Goal: Task Accomplishment & Management: Manage account settings

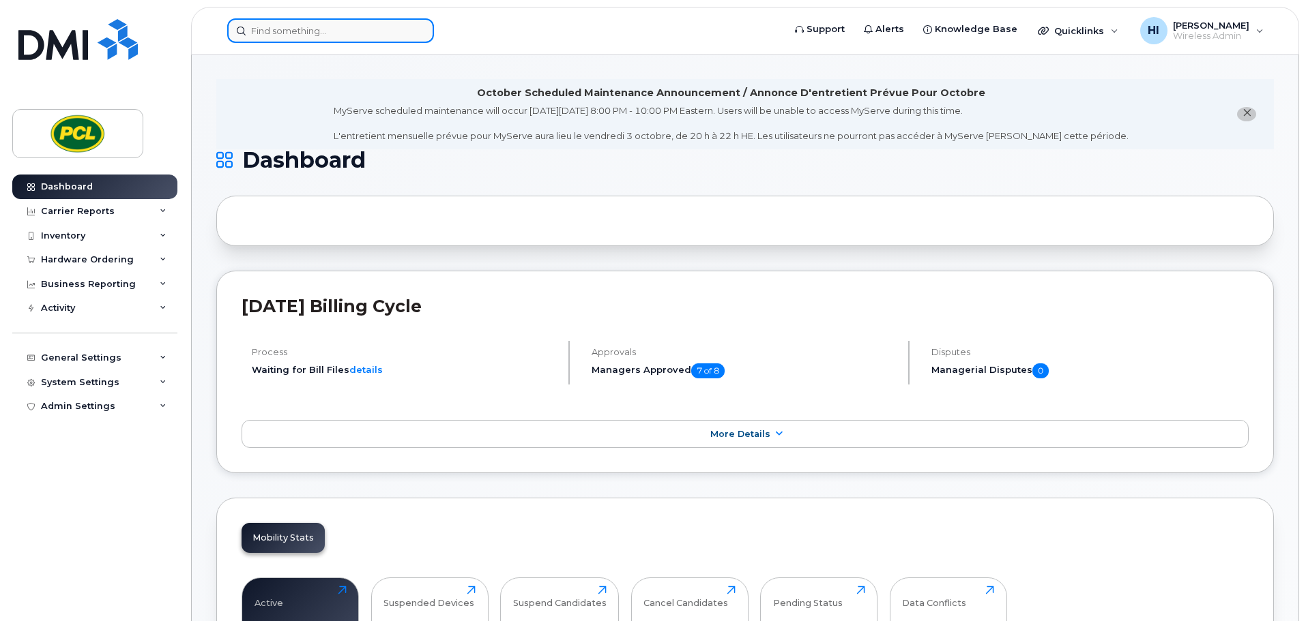
click at [272, 30] on input at bounding box center [330, 30] width 207 height 25
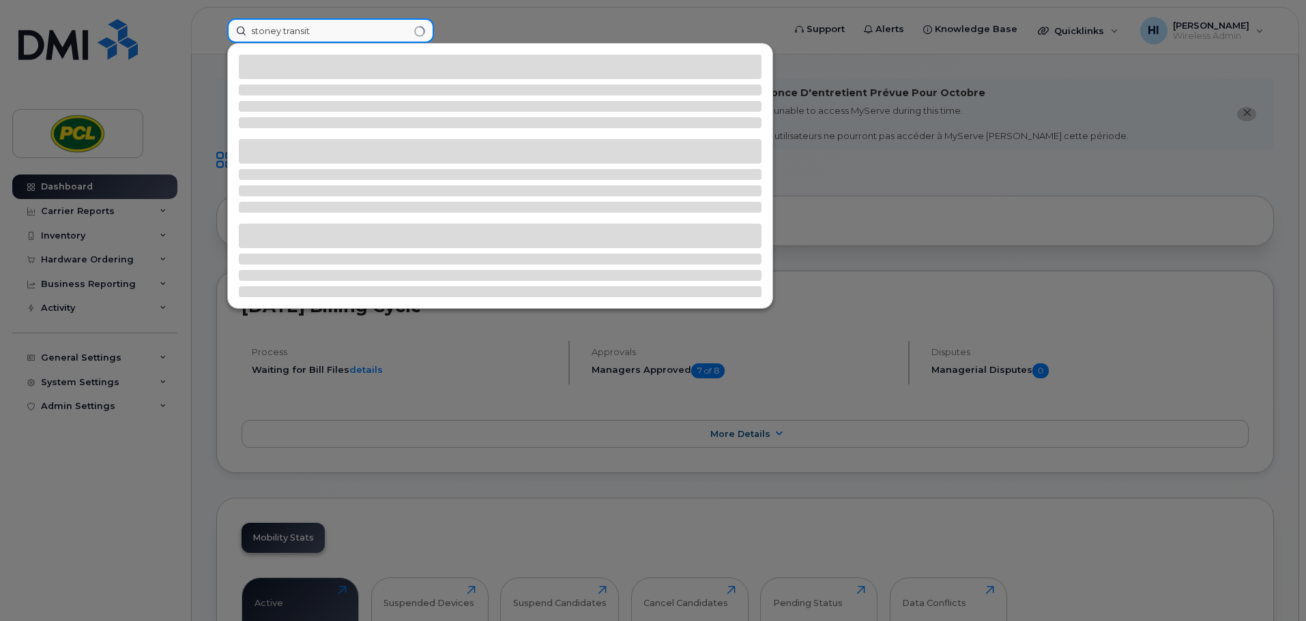
type input "stoney transit"
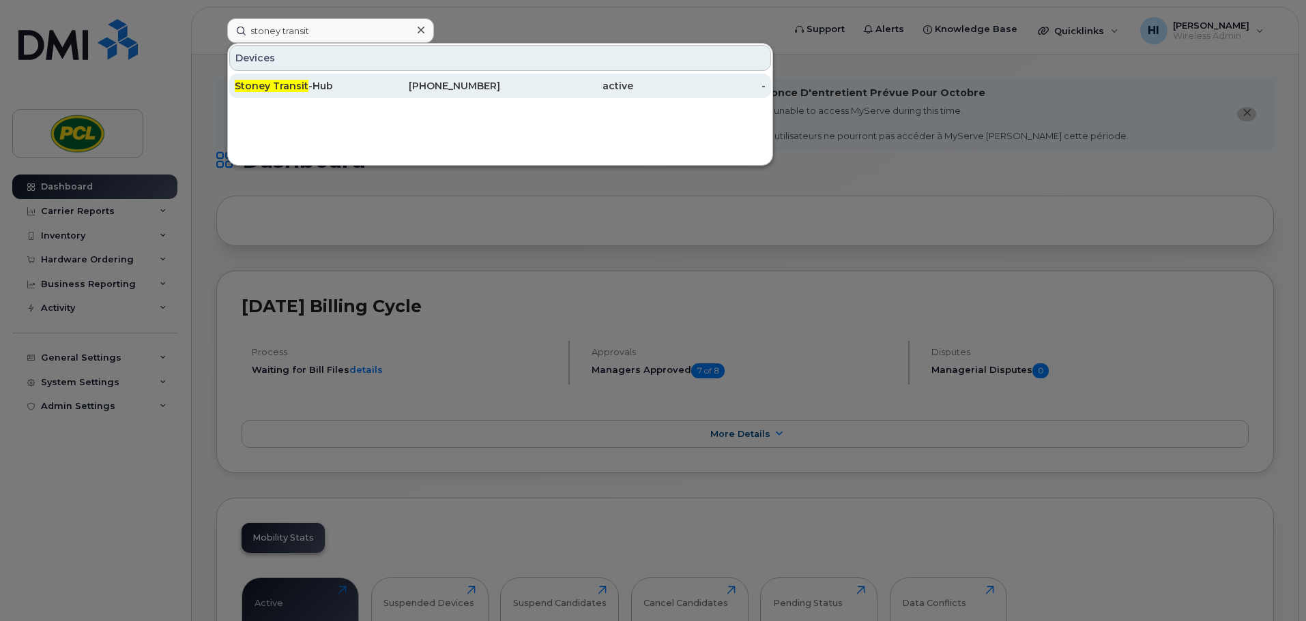
click at [285, 83] on span "Stoney Transit" at bounding box center [272, 86] width 74 height 12
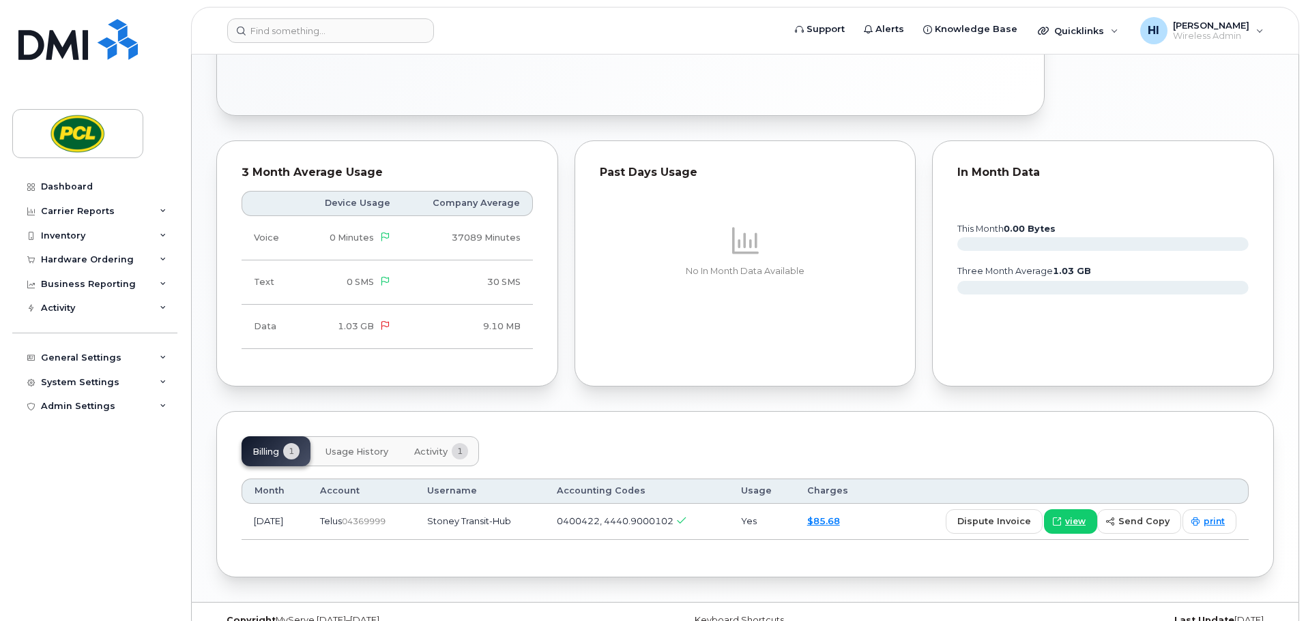
scroll to position [645, 0]
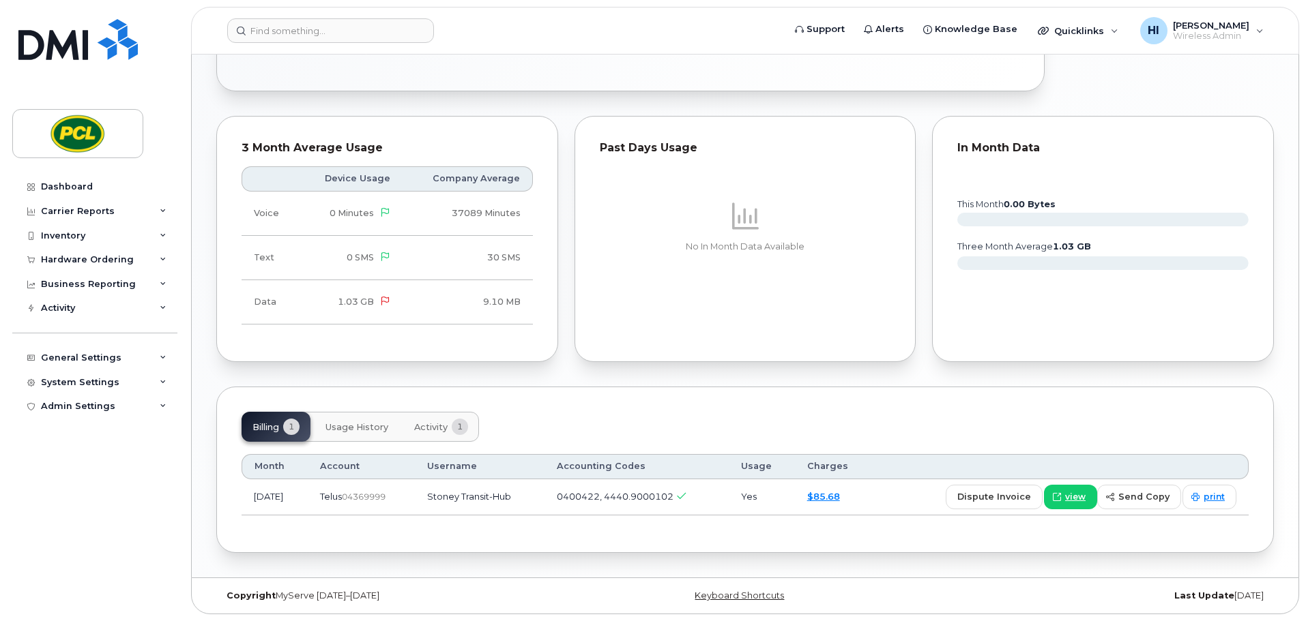
click at [362, 426] on span "Usage History" at bounding box center [356, 427] width 63 height 11
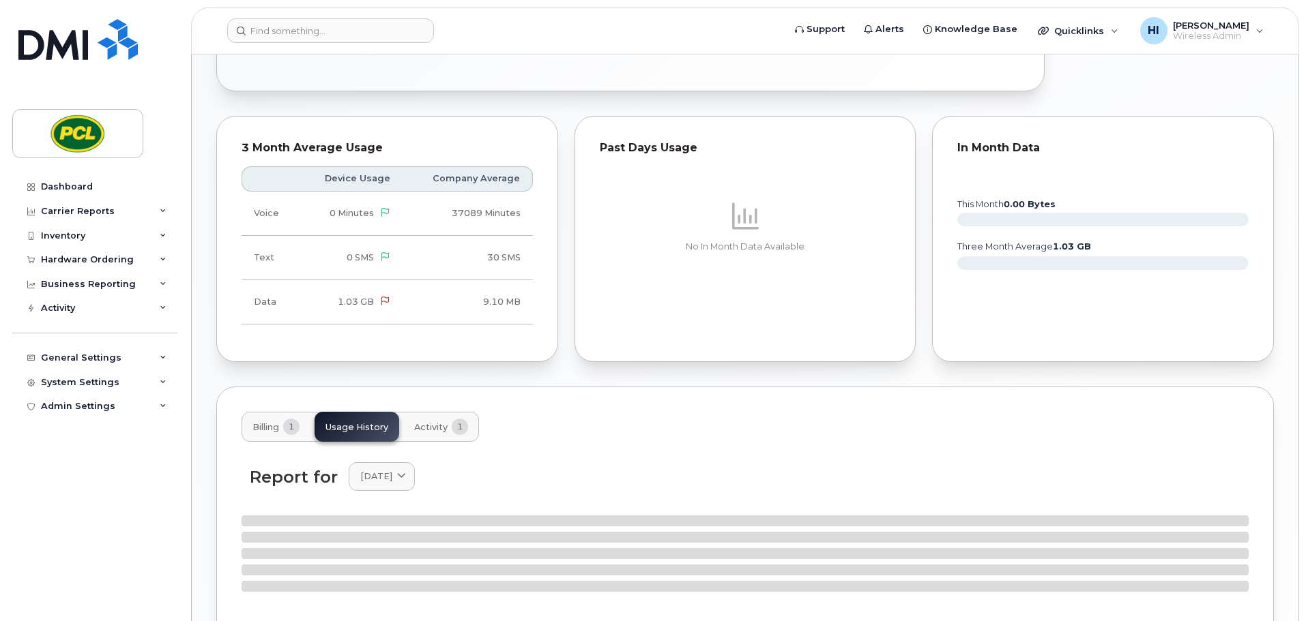
click at [429, 426] on span "Activity" at bounding box center [430, 427] width 33 height 11
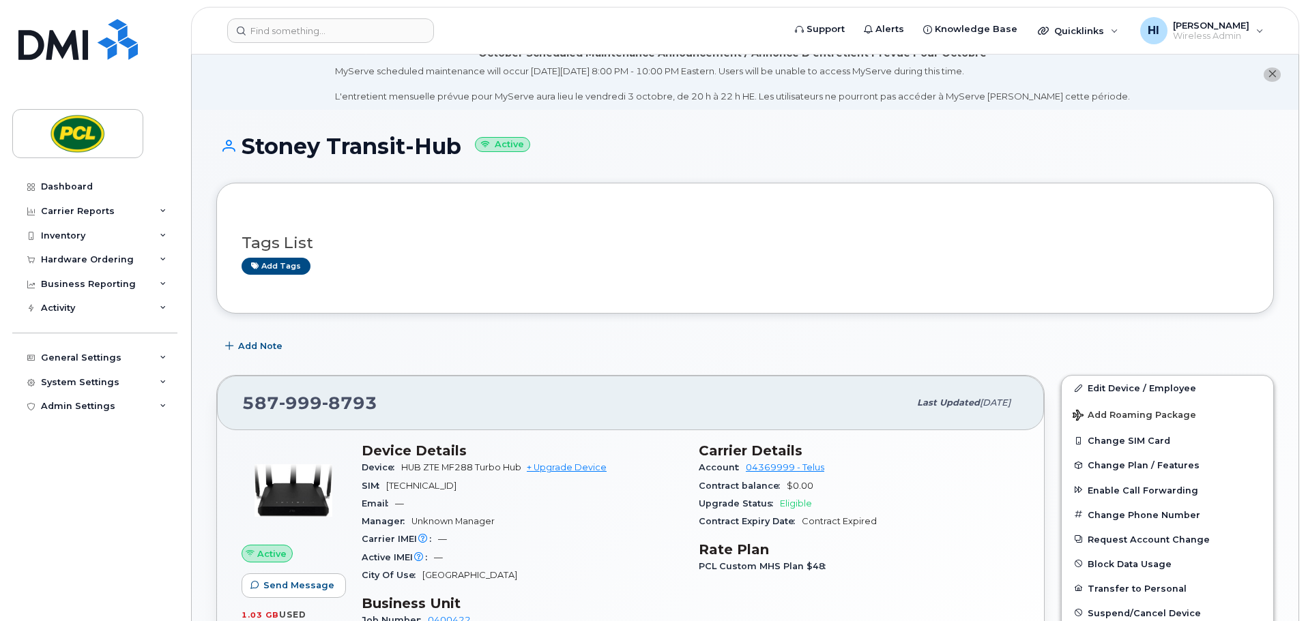
scroll to position [0, 0]
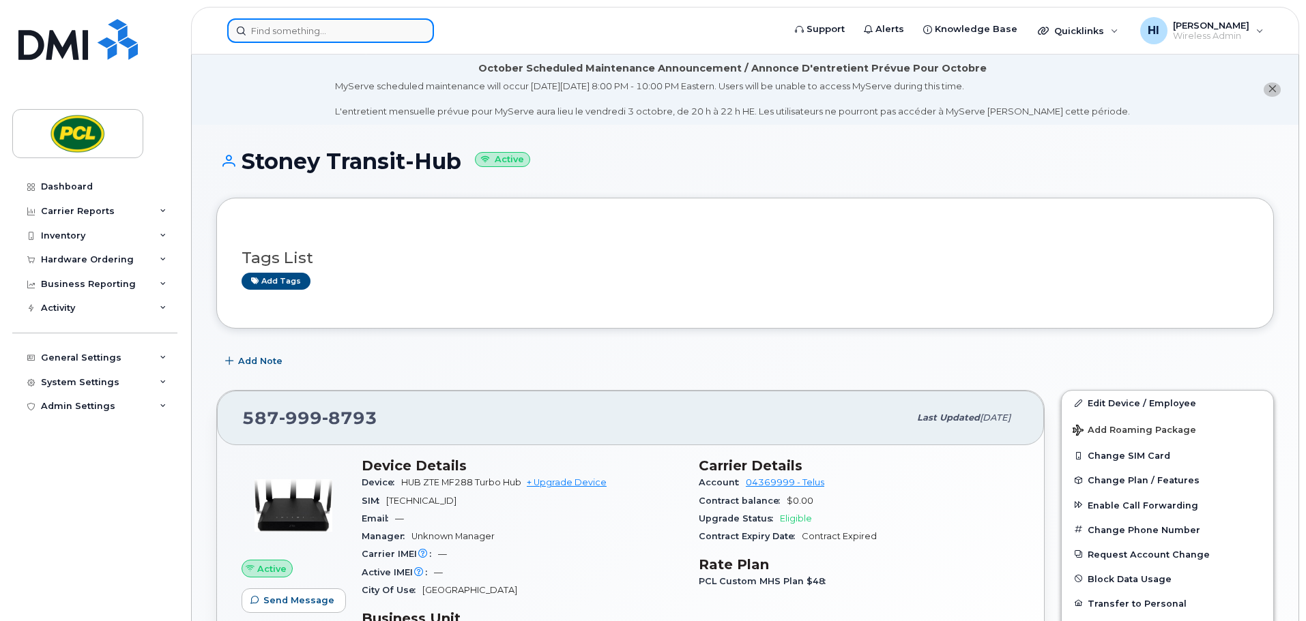
click at [269, 34] on input at bounding box center [330, 30] width 207 height 25
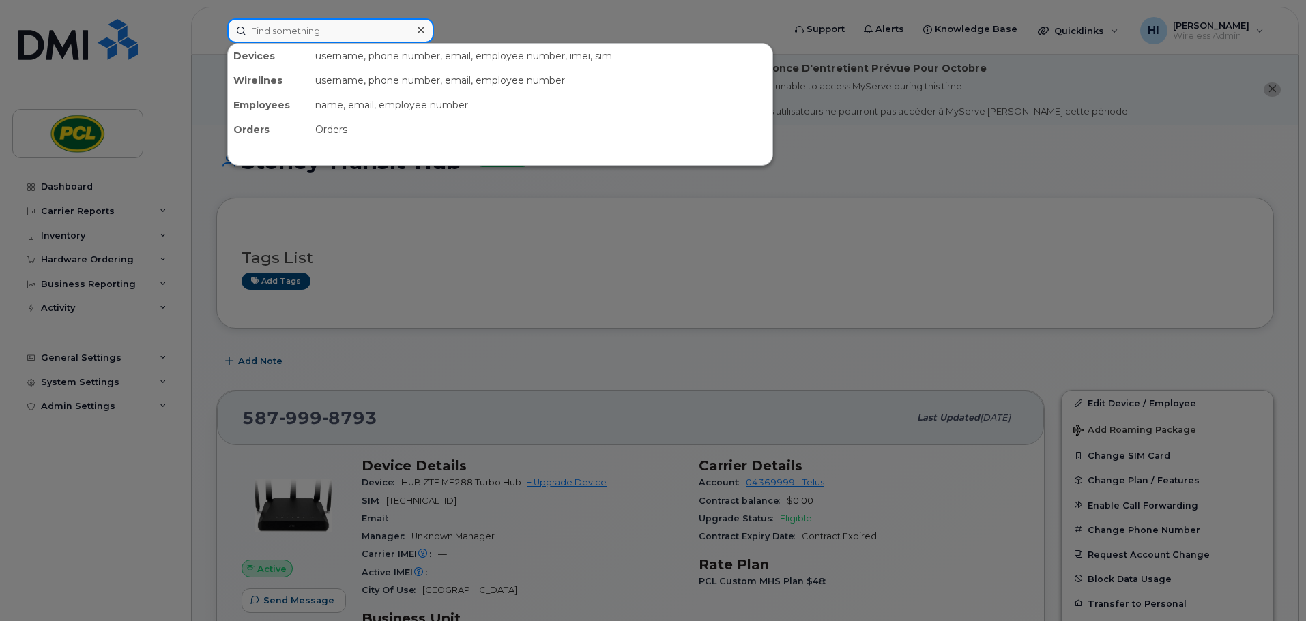
click at [269, 31] on input at bounding box center [330, 30] width 207 height 25
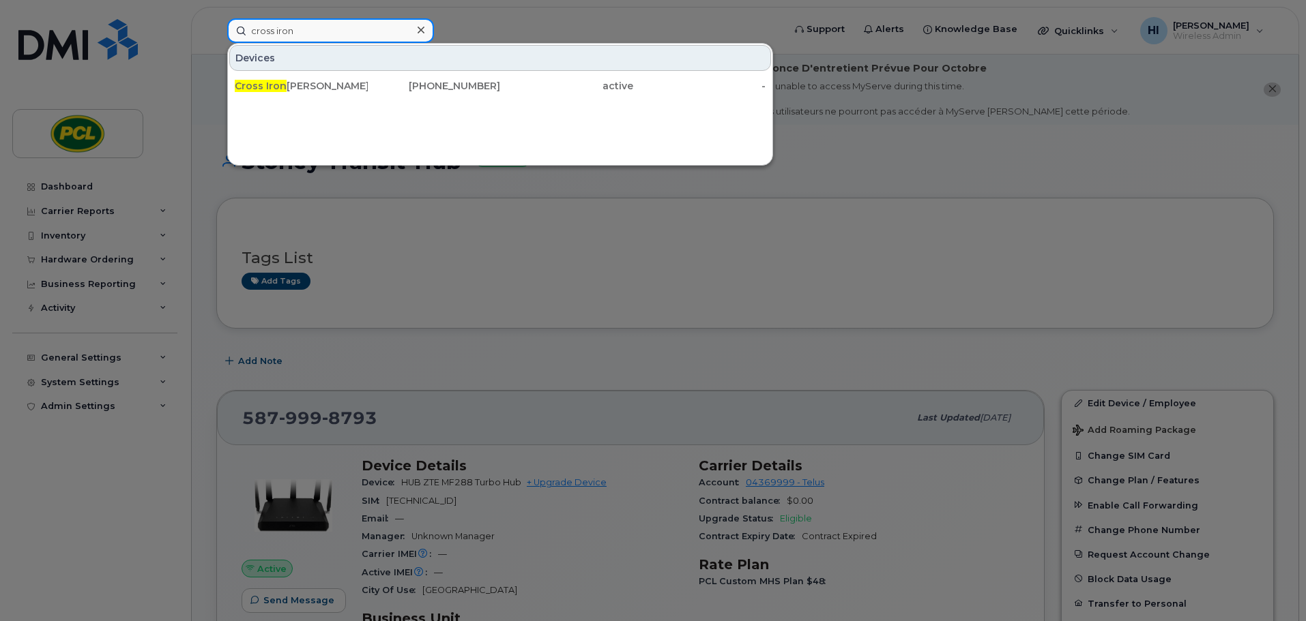
type input "cross iron"
click at [288, 86] on div "Cross Iron [PERSON_NAME] - Hub" at bounding box center [301, 86] width 133 height 14
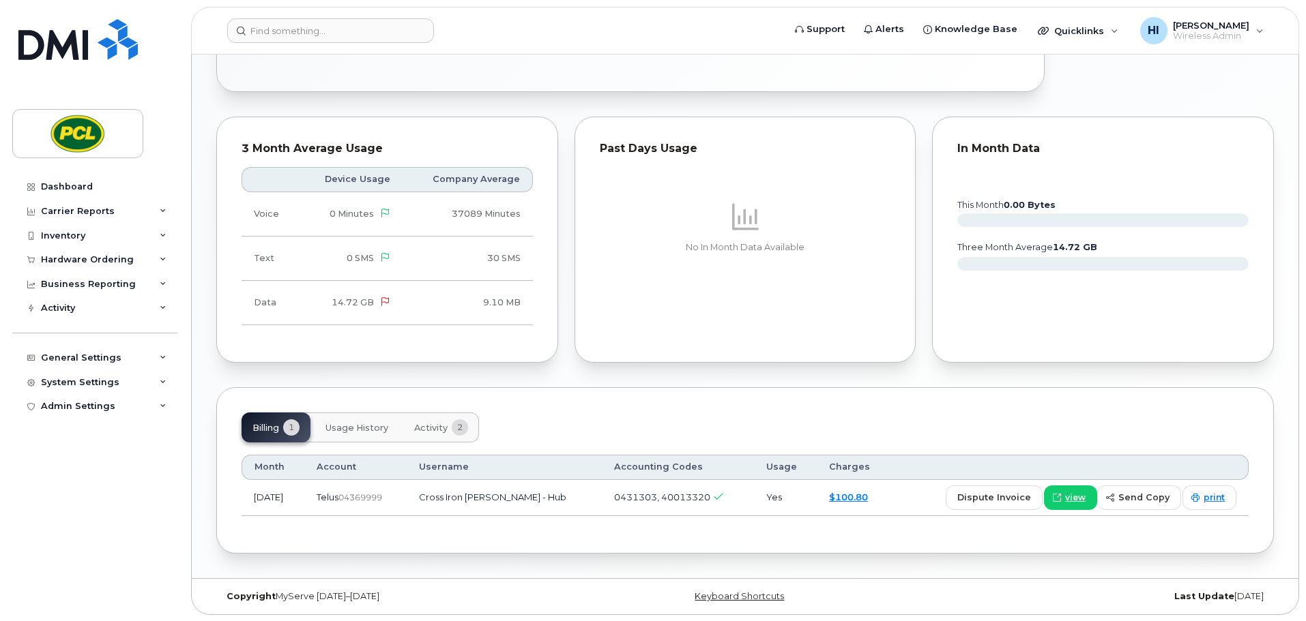
scroll to position [686, 0]
click at [444, 426] on span "Activity" at bounding box center [430, 427] width 33 height 11
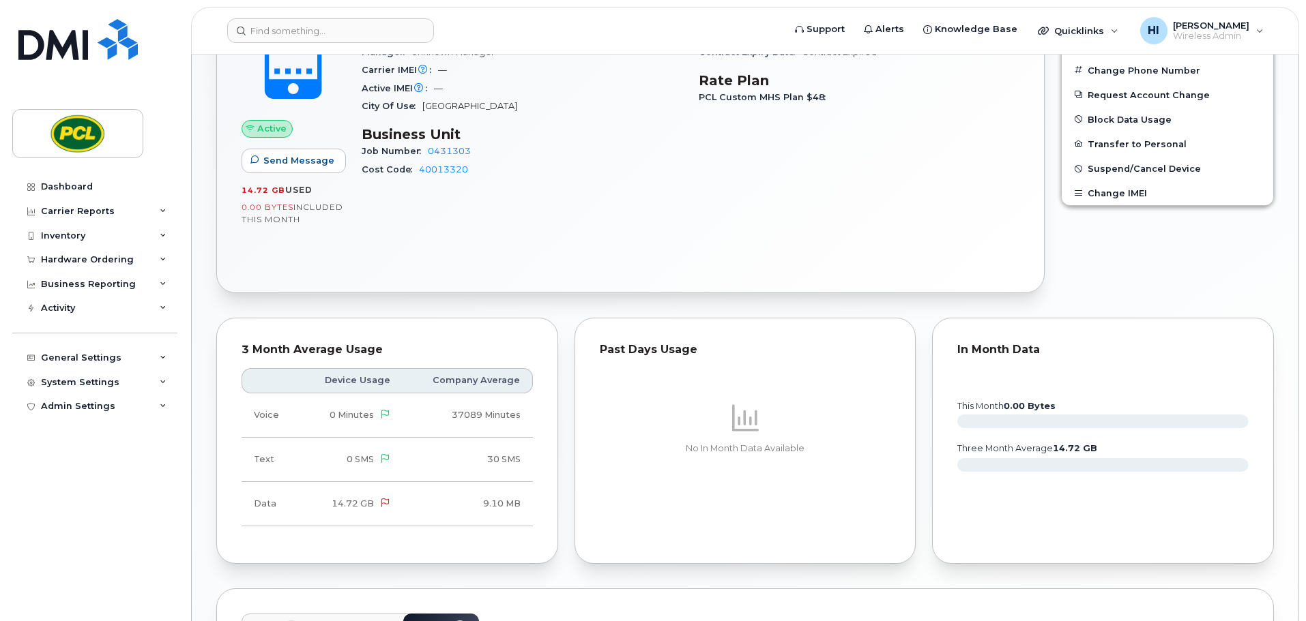
scroll to position [328, 0]
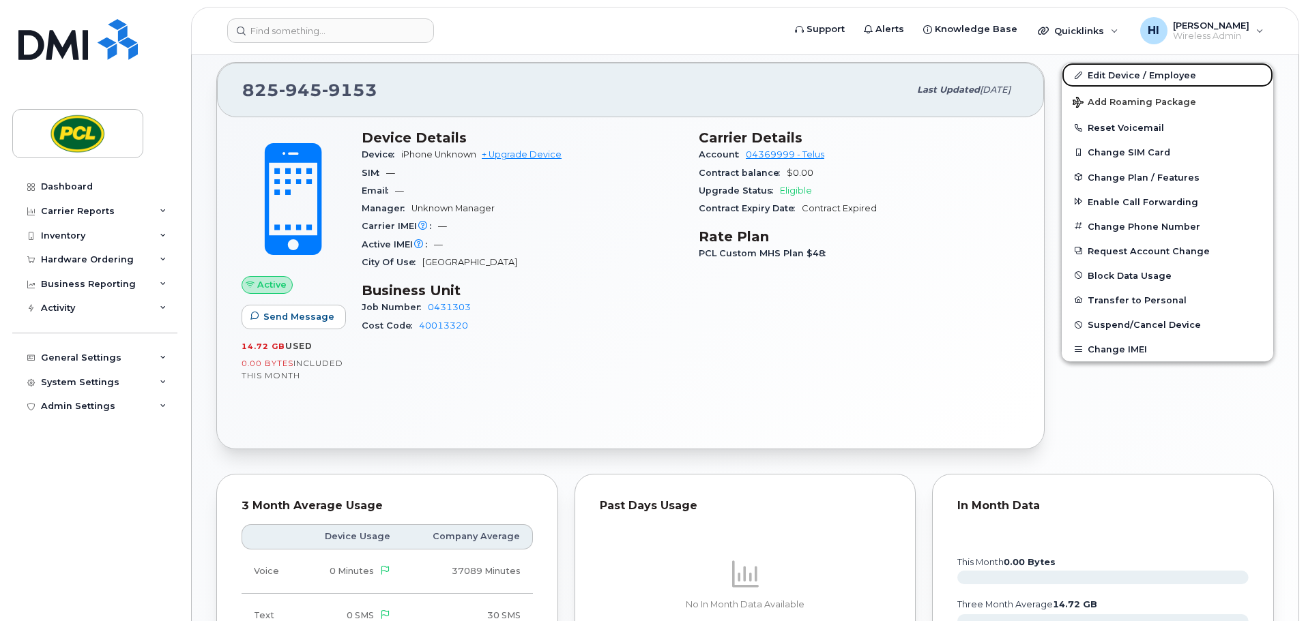
drag, startPoint x: 1128, startPoint y: 72, endPoint x: 811, endPoint y: 252, distance: 363.8
click at [1128, 72] on link "Edit Device / Employee" at bounding box center [1166, 75] width 211 height 25
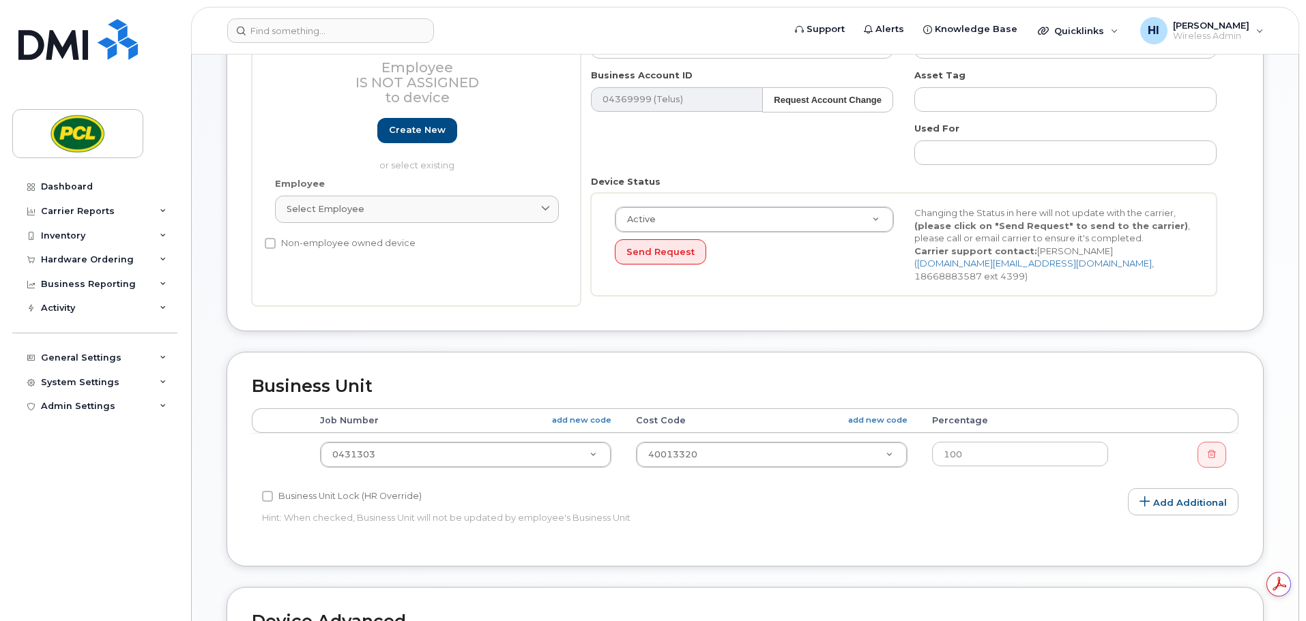
scroll to position [341, 0]
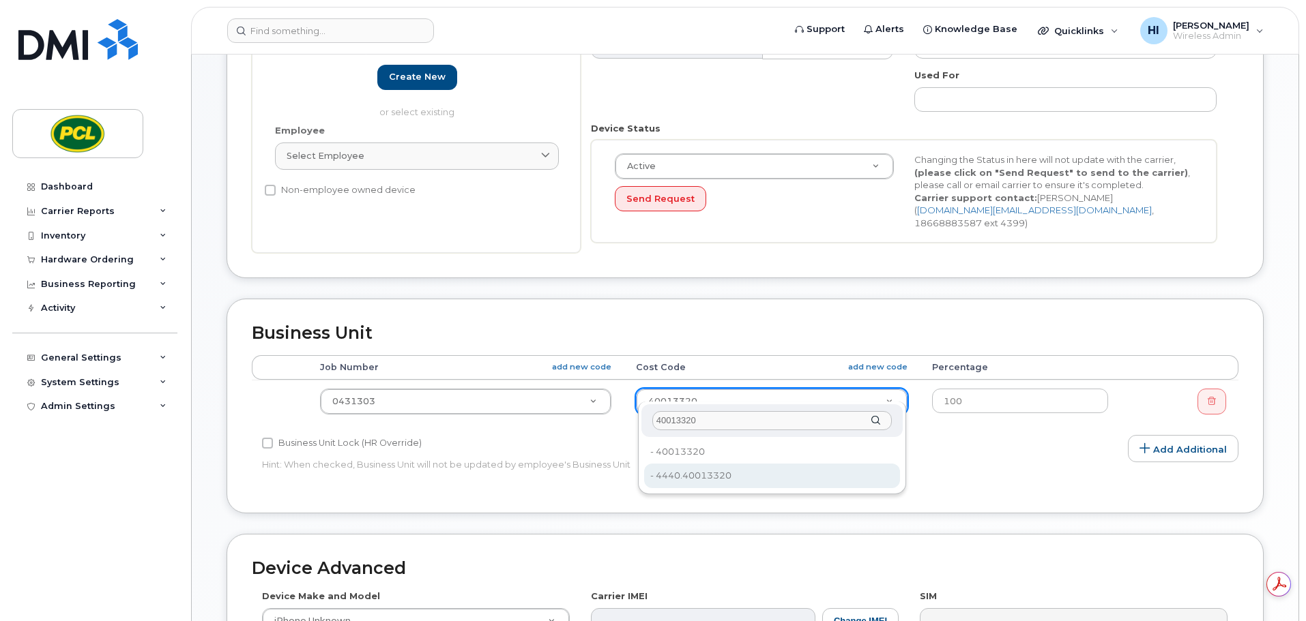
type input "40013320"
type input "629369"
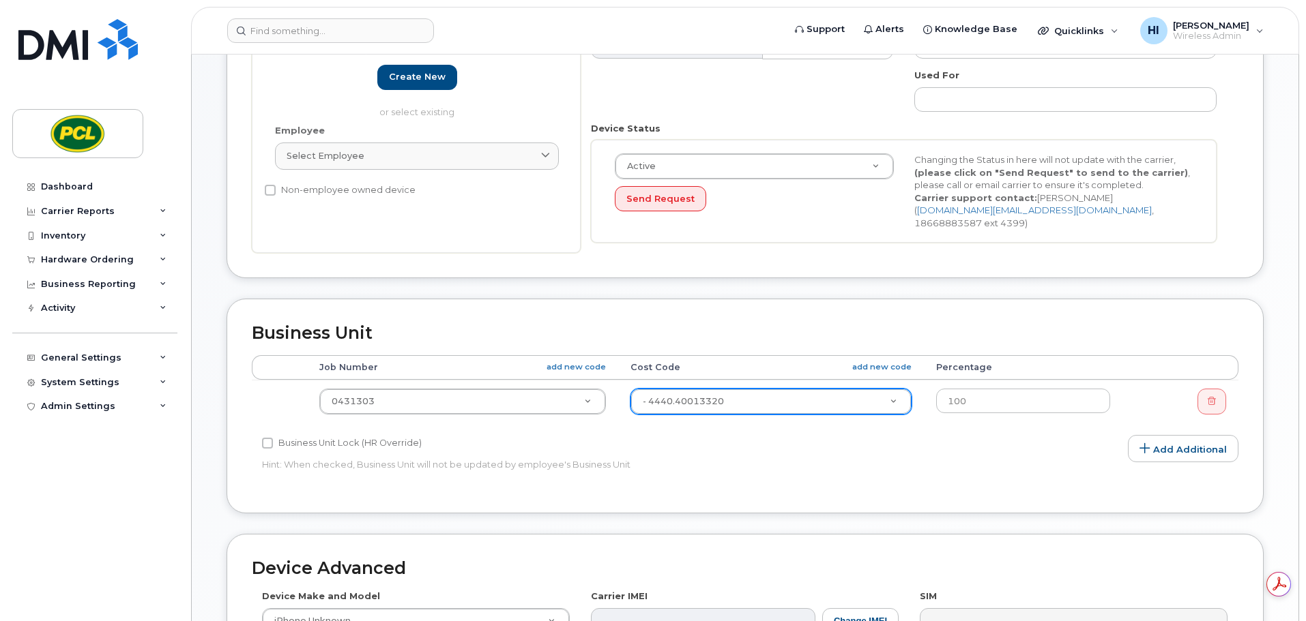
click at [1090, 480] on div "Business Unit Accounting Categories Rules Accounting categories percentages mus…" at bounding box center [744, 406] width 1037 height 214
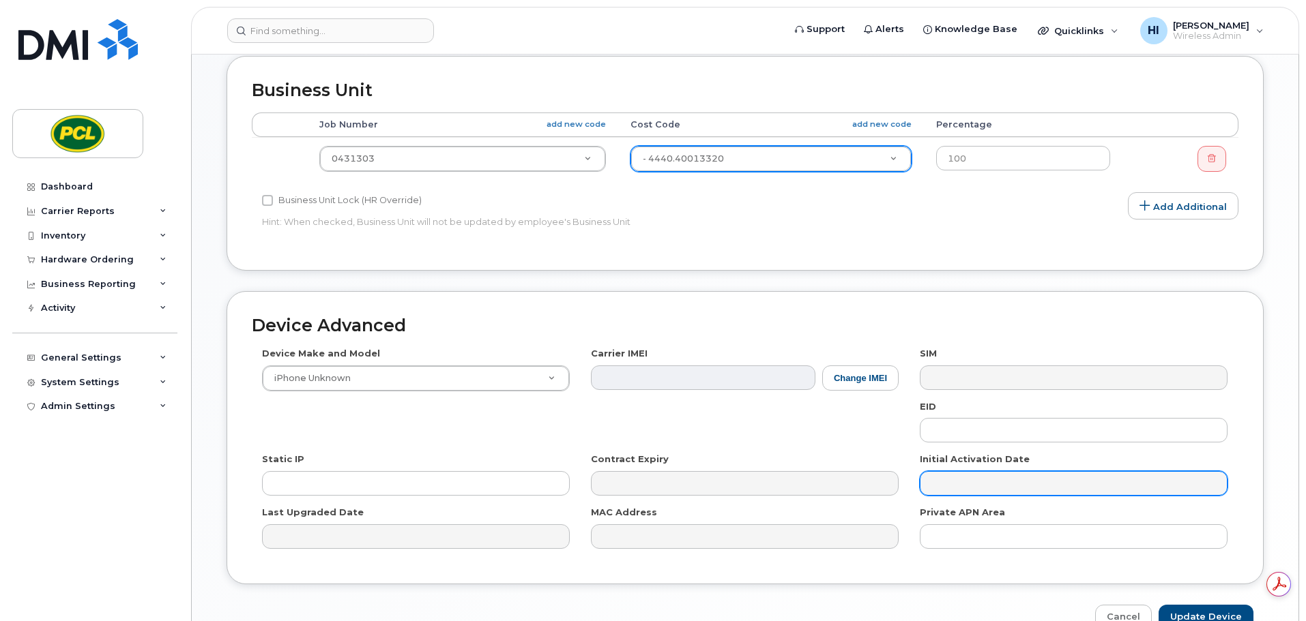
scroll to position [648, 0]
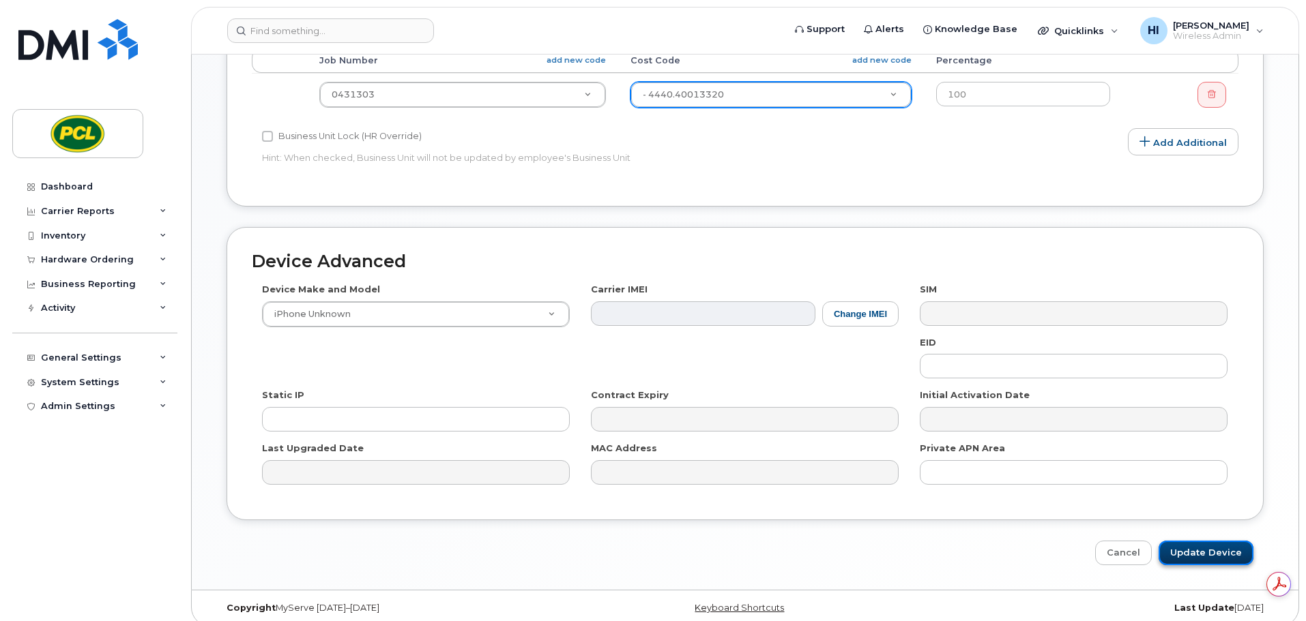
click at [1209, 541] on input "Update Device" at bounding box center [1205, 553] width 95 height 25
type input "Saving..."
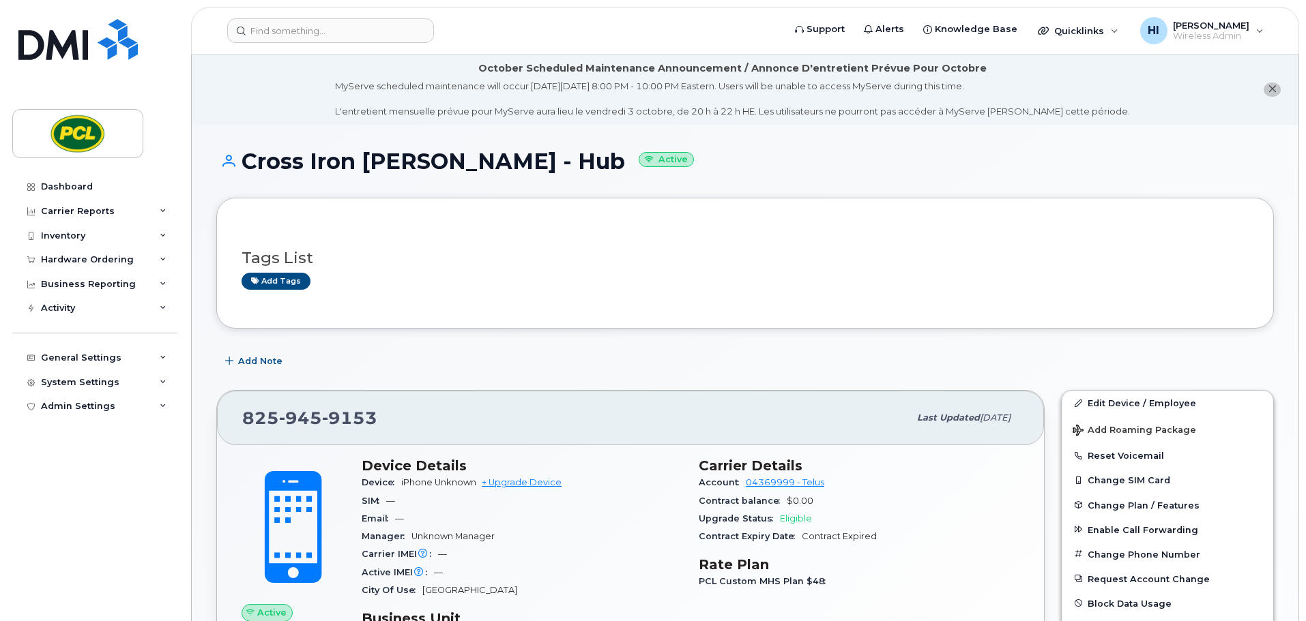
click at [698, 177] on div "Cross Iron [PERSON_NAME] - Hub Active" at bounding box center [744, 173] width 1057 height 48
click at [709, 161] on h1 "Cross Iron [PERSON_NAME] - Hub Active" at bounding box center [744, 161] width 1057 height 24
click at [673, 159] on h1 "Cross Iron [PERSON_NAME] - Hub Active" at bounding box center [744, 161] width 1057 height 24
click at [735, 173] on h1 "Cross Iron [PERSON_NAME] - Hub Active" at bounding box center [744, 161] width 1057 height 24
click at [649, 162] on h1 "Cross Iron [PERSON_NAME] - Hub Active" at bounding box center [744, 161] width 1057 height 24
